Goal: Task Accomplishment & Management: Use online tool/utility

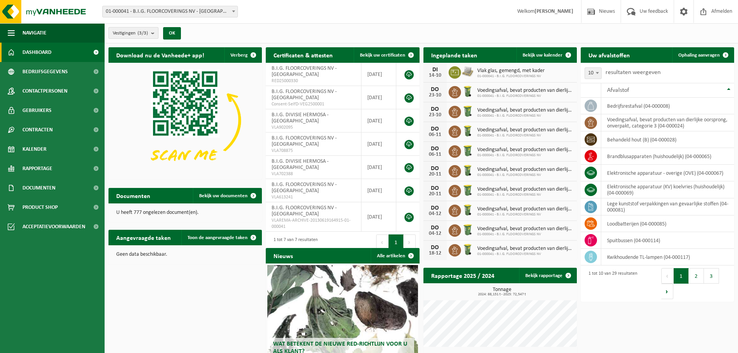
click at [152, 33] on button "Vestigingen (3/3)" at bounding box center [134, 33] width 50 height 12
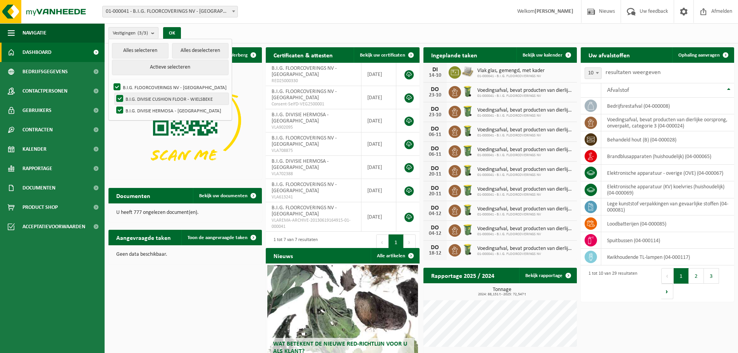
click at [121, 98] on label "B.I.G. DIVISIE CUSHION FLOOR - WIELSBEKE" at bounding box center [172, 99] width 114 height 12
click at [114, 93] on input "B.I.G. DIVISIE CUSHION FLOOR - WIELSBEKE" at bounding box center [113, 93] width 0 height 0
checkbox input "false"
click at [119, 108] on label "B.I.G. DIVISIE HERMOSA - [GEOGRAPHIC_DATA]" at bounding box center [172, 111] width 114 height 12
click at [114, 105] on input "B.I.G. DIVISIE HERMOSA - [GEOGRAPHIC_DATA]" at bounding box center [113, 104] width 0 height 0
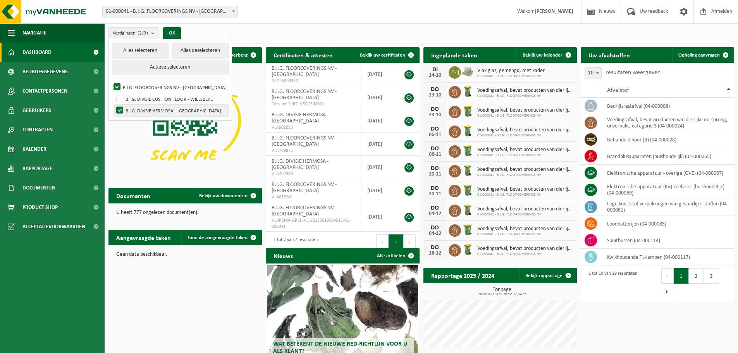
checkbox input "false"
click at [176, 32] on button "OK" at bounding box center [172, 33] width 18 height 12
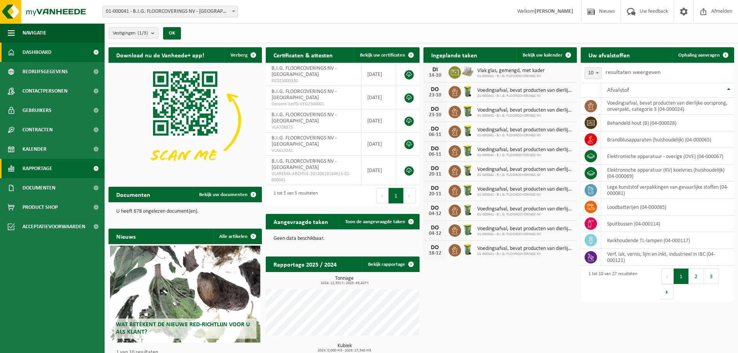
click at [38, 163] on span "Rapportage" at bounding box center [37, 168] width 30 height 19
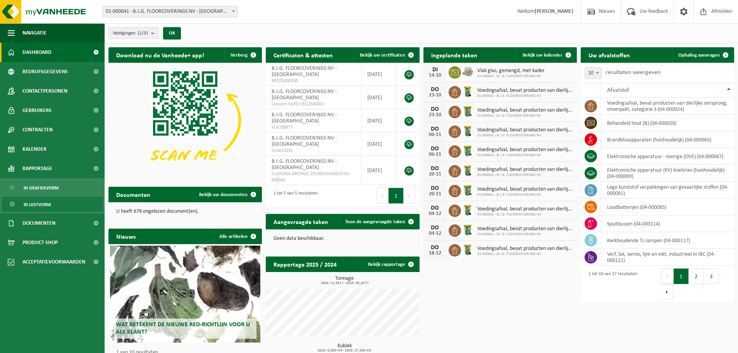
click at [43, 207] on span "In lijstvorm" at bounding box center [37, 204] width 27 height 15
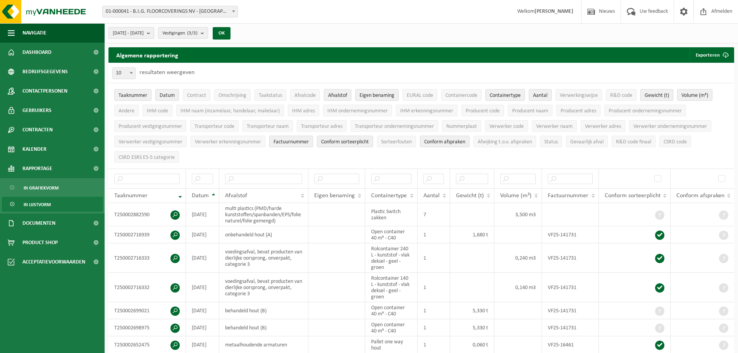
click at [154, 37] on b "submit" at bounding box center [150, 33] width 7 height 11
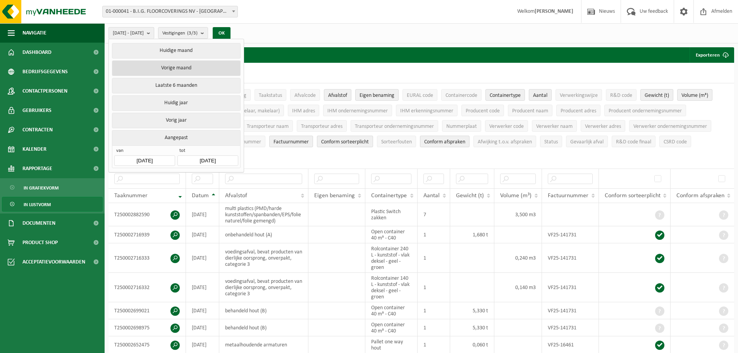
click at [170, 70] on button "Vorige maand" at bounding box center [176, 68] width 128 height 16
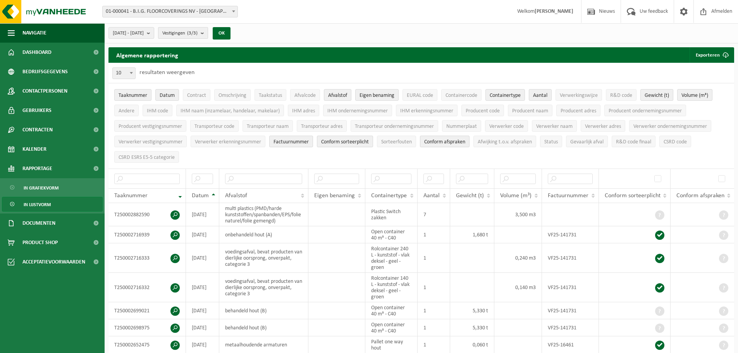
click at [208, 35] on b "submit" at bounding box center [204, 33] width 7 height 11
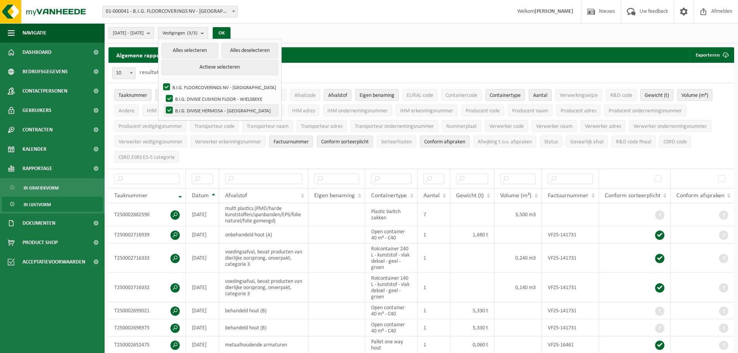
click at [189, 110] on label "B.I.G. DIVISIE HERMOSA - [GEOGRAPHIC_DATA]" at bounding box center [221, 111] width 114 height 12
click at [163, 105] on input "B.I.G. DIVISIE HERMOSA - [GEOGRAPHIC_DATA]" at bounding box center [163, 104] width 0 height 0
checkbox input "false"
click at [231, 35] on button "OK" at bounding box center [222, 33] width 18 height 12
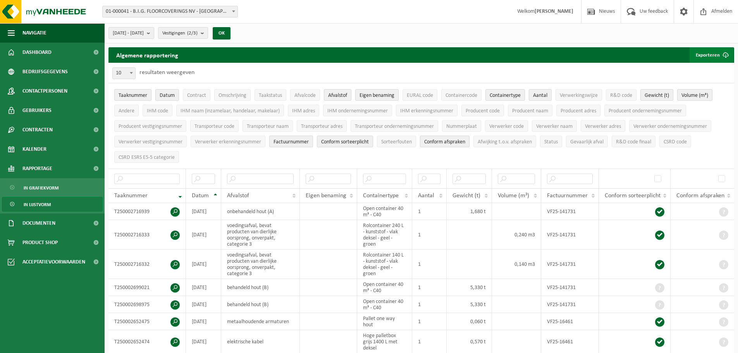
click at [721, 56] on span "submit" at bounding box center [726, 55] width 16 height 16
click at [695, 86] on link "Alle beschikbare kolommen" at bounding box center [698, 86] width 70 height 16
click at [154, 33] on b "submit" at bounding box center [150, 33] width 7 height 11
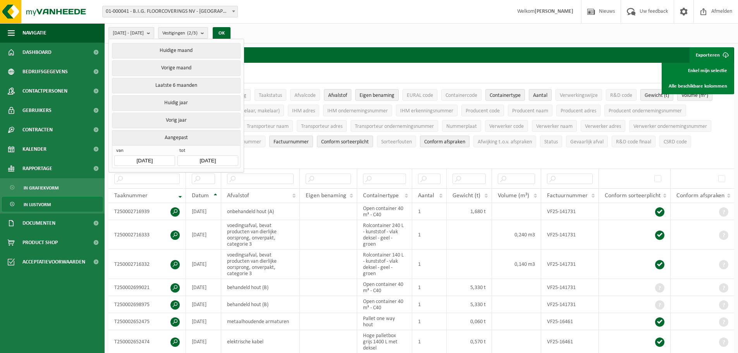
click at [134, 159] on input "[DATE]" at bounding box center [144, 160] width 60 height 10
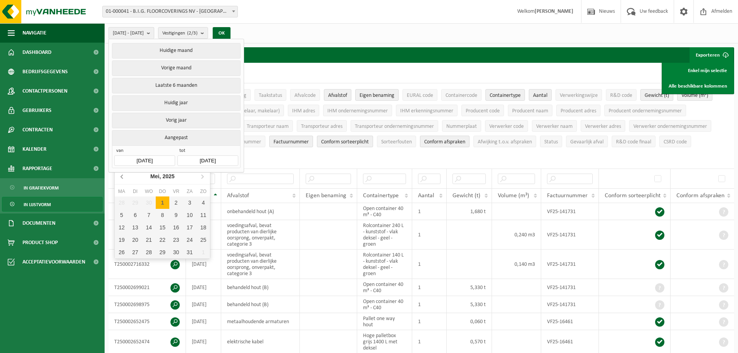
click at [125, 182] on icon at bounding box center [122, 176] width 12 height 12
click at [200, 175] on icon at bounding box center [202, 176] width 12 height 12
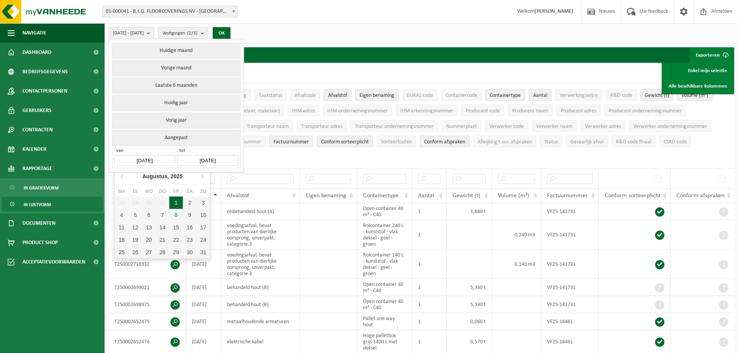
click at [176, 205] on div "1" at bounding box center [176, 203] width 14 height 12
type input "[DATE]"
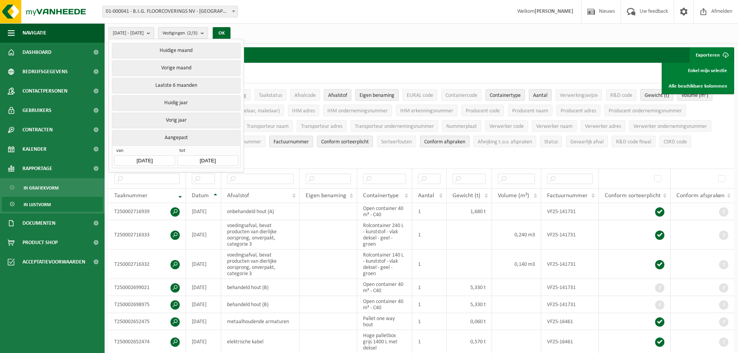
click at [209, 159] on input "[DATE]" at bounding box center [208, 160] width 60 height 10
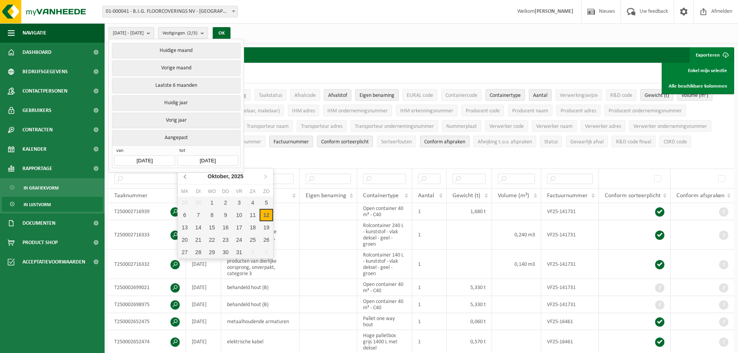
click at [188, 181] on icon at bounding box center [185, 176] width 12 height 12
click at [187, 179] on icon at bounding box center [185, 176] width 12 height 12
click at [265, 254] on div "31" at bounding box center [267, 252] width 14 height 12
type input "[DATE]"
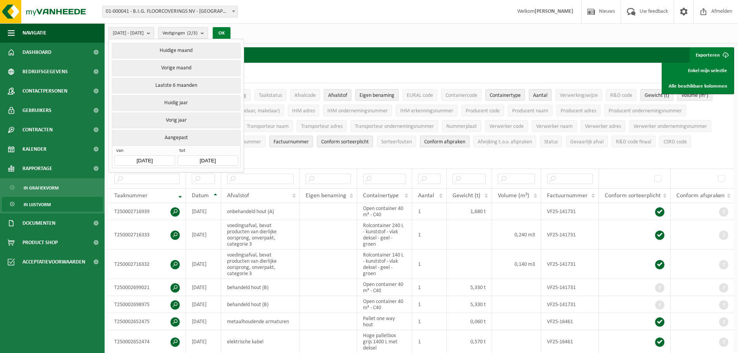
click at [231, 31] on button "OK" at bounding box center [222, 33] width 18 height 12
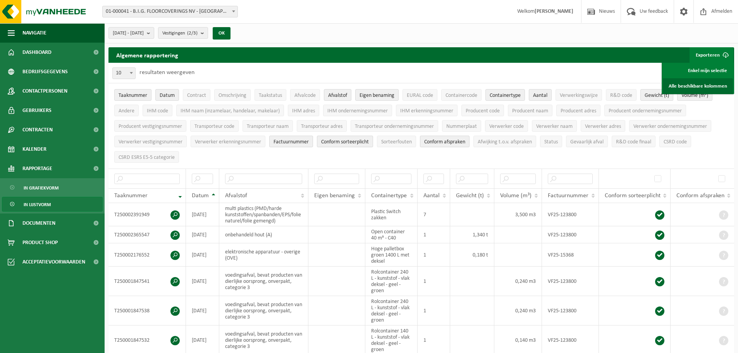
click at [693, 83] on link "Alle beschikbare kolommen" at bounding box center [698, 86] width 70 height 16
